Goal: Task Accomplishment & Management: Use online tool/utility

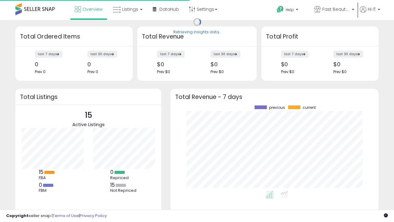
scroll to position [86, 196]
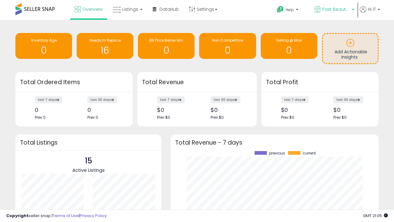
click at [333, 10] on span "Fast Beauty ([GEOGRAPHIC_DATA])" at bounding box center [336, 9] width 28 height 6
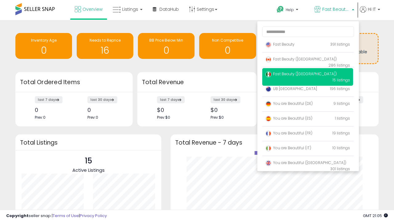
click at [307, 60] on span "Fast Beauty ([GEOGRAPHIC_DATA])" at bounding box center [300, 58] width 71 height 5
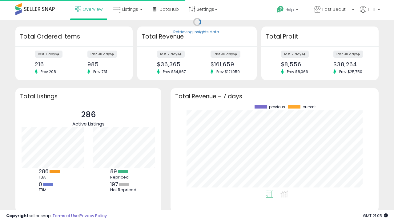
scroll to position [86, 196]
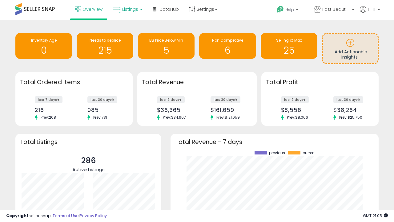
click at [127, 9] on span "Listings" at bounding box center [130, 9] width 16 height 6
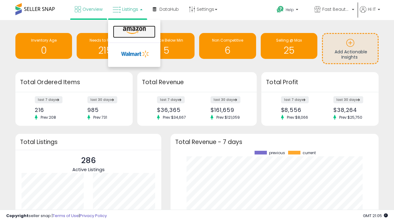
click at [134, 30] on icon at bounding box center [134, 30] width 27 height 8
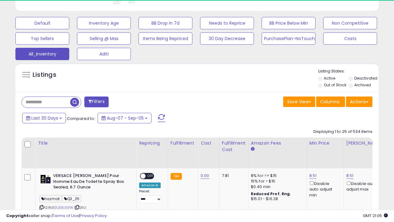
scroll to position [289, 0]
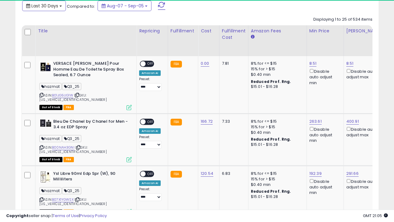
click at [39, 5] on span "Last 30 Days" at bounding box center [44, 6] width 27 height 6
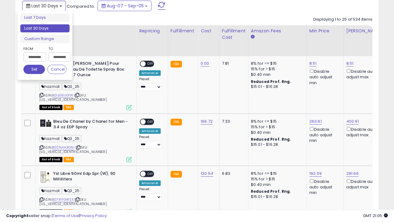
scroll to position [0, 5]
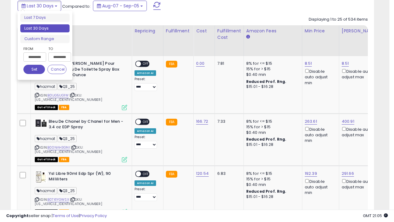
click at [45, 28] on li "Last 30 Days" at bounding box center [44, 28] width 49 height 8
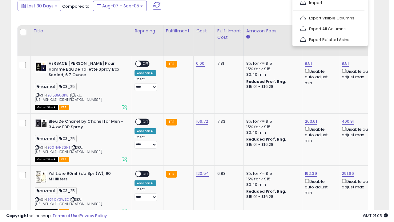
scroll to position [167, 0]
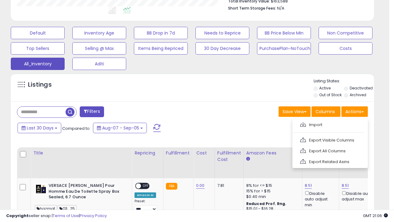
click at [329, 150] on link "Export All Columns" at bounding box center [329, 151] width 67 height 10
